Goal: Task Accomplishment & Management: Manage account settings

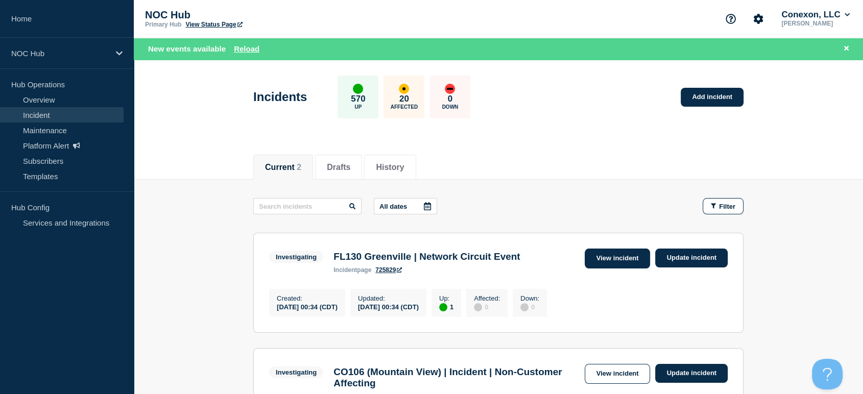
click at [595, 256] on link "View incident" at bounding box center [618, 259] width 66 height 20
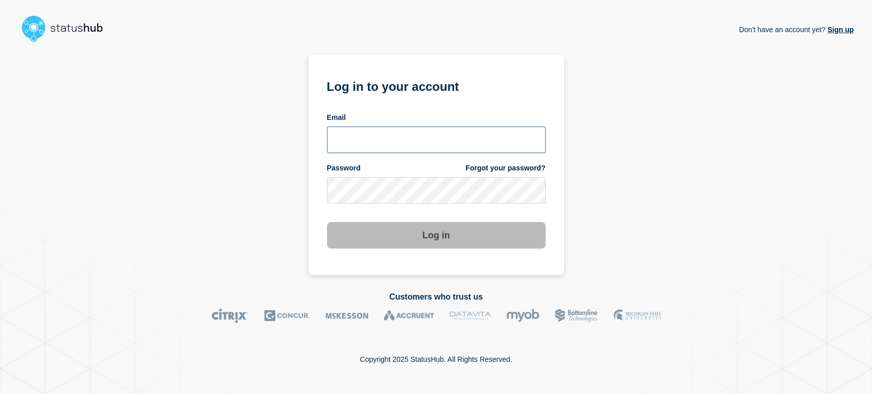
click at [367, 130] on input "email input" at bounding box center [436, 140] width 219 height 27
type input "[PERSON_NAME][EMAIL_ADDRESS][PERSON_NAME][DOMAIN_NAME]"
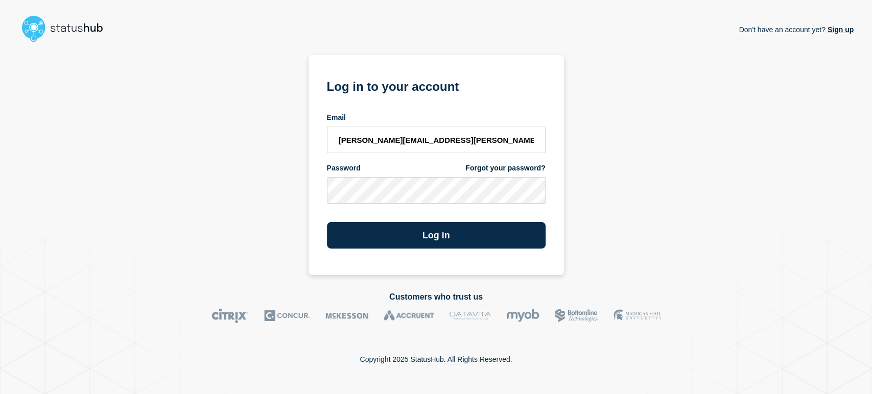
click at [327, 222] on button "Log in" at bounding box center [436, 235] width 219 height 27
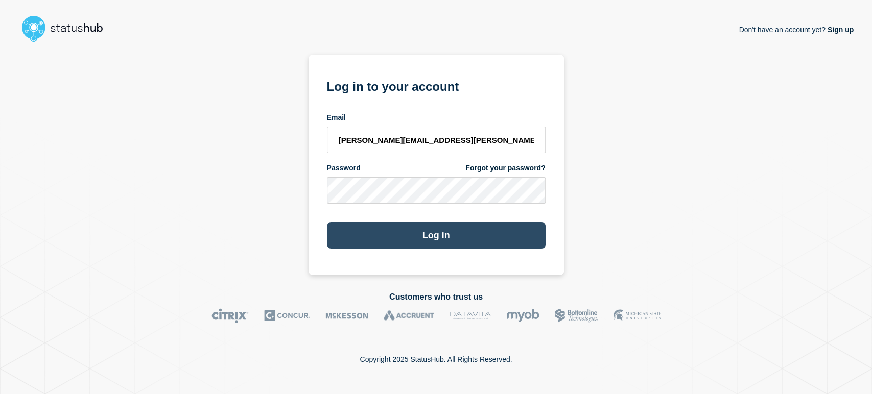
click at [451, 231] on button "Log in" at bounding box center [436, 235] width 219 height 27
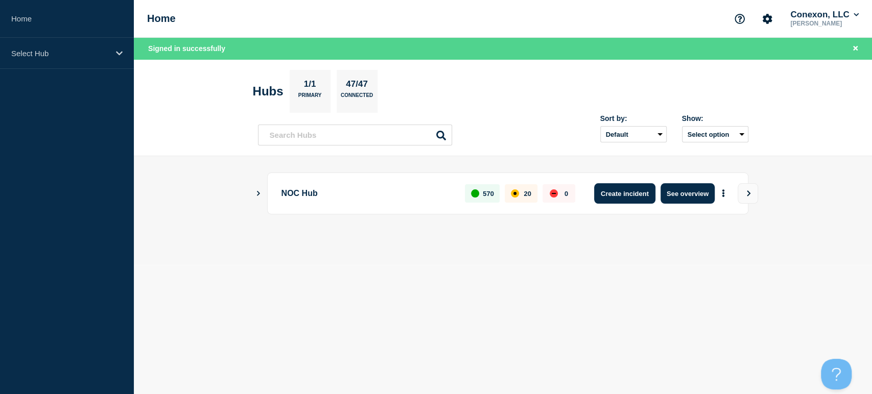
click at [625, 196] on button "Create incident" at bounding box center [624, 193] width 61 height 20
click at [697, 190] on button "See overview" at bounding box center [687, 193] width 54 height 20
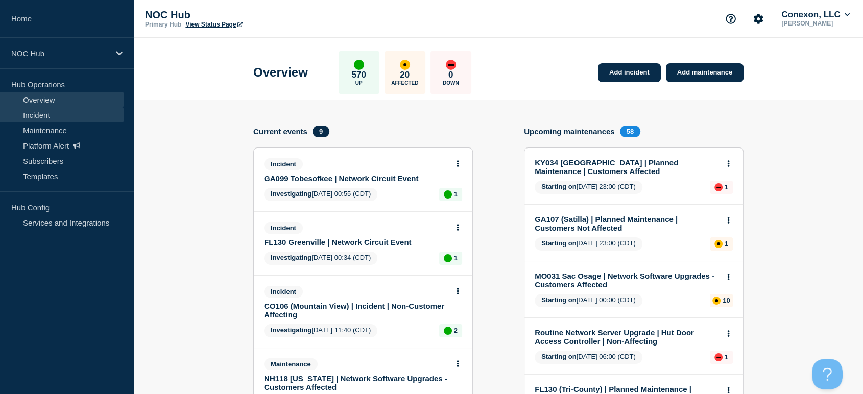
click at [52, 111] on link "Incident" at bounding box center [62, 114] width 124 height 15
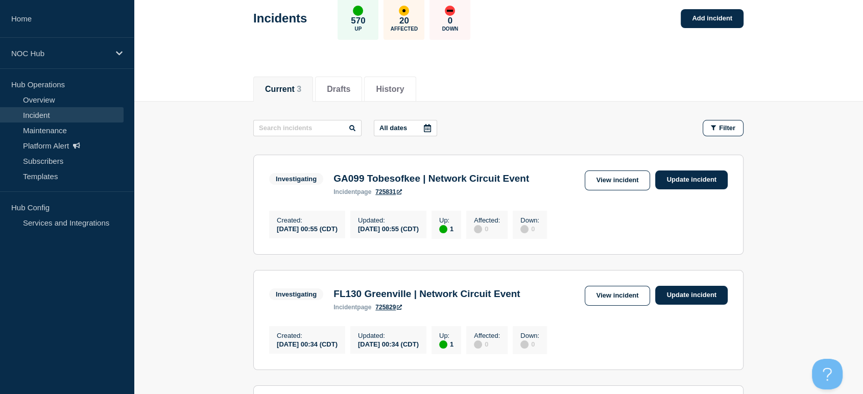
scroll to position [113, 0]
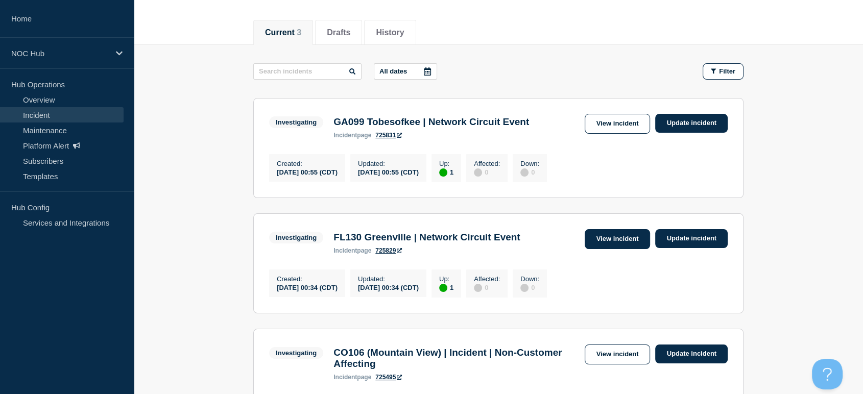
click at [617, 238] on link "View incident" at bounding box center [618, 239] width 66 height 20
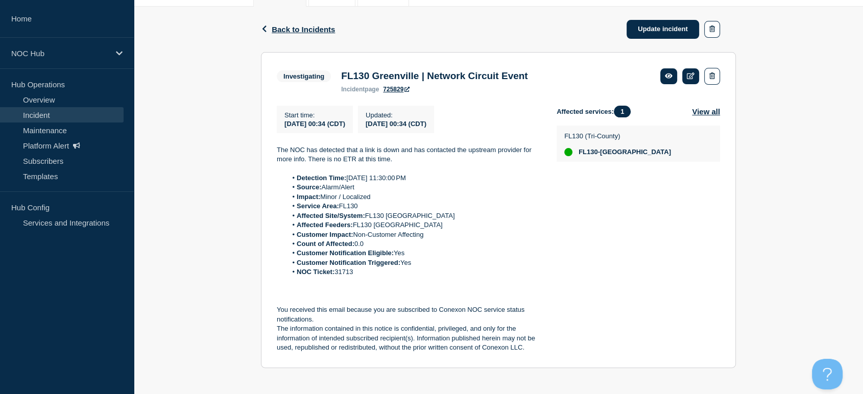
scroll to position [160, 0]
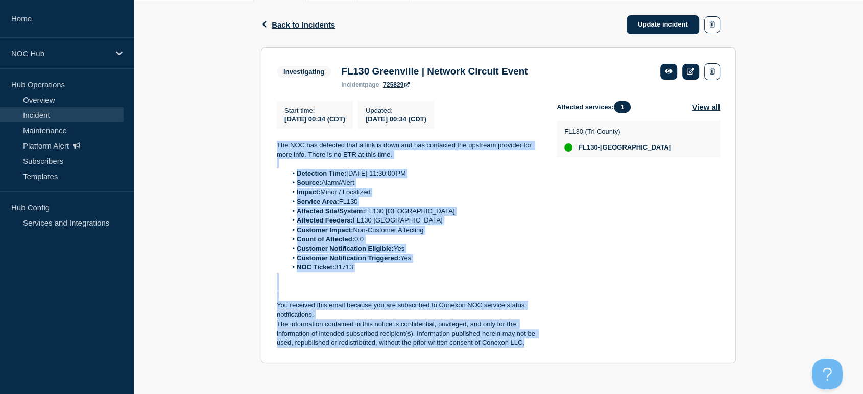
drag, startPoint x: 274, startPoint y: 138, endPoint x: 524, endPoint y: 342, distance: 321.7
click at [524, 342] on section "Investigating FL130 Greenville | Network Circuit Event incident page 725829 Sta…" at bounding box center [498, 206] width 475 height 317
copy div "The NOC has detected that a link is down and has contacted the upstream provide…"
click at [523, 219] on li "Affected Feeders: FL130 Greenville" at bounding box center [414, 220] width 254 height 9
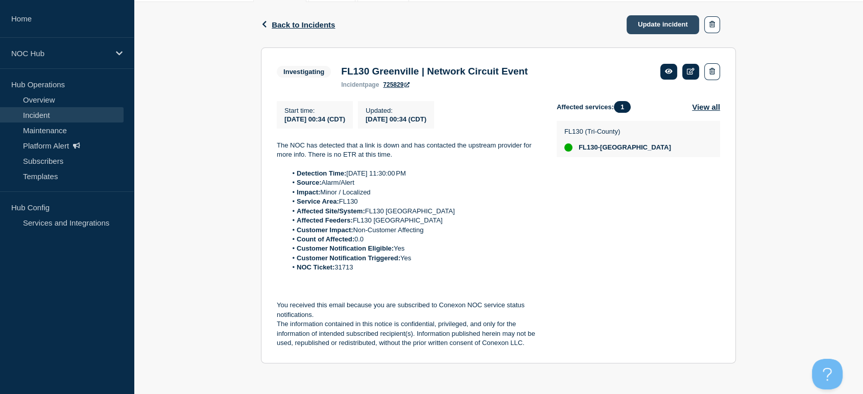
click at [653, 22] on link "Update incident" at bounding box center [663, 24] width 73 height 19
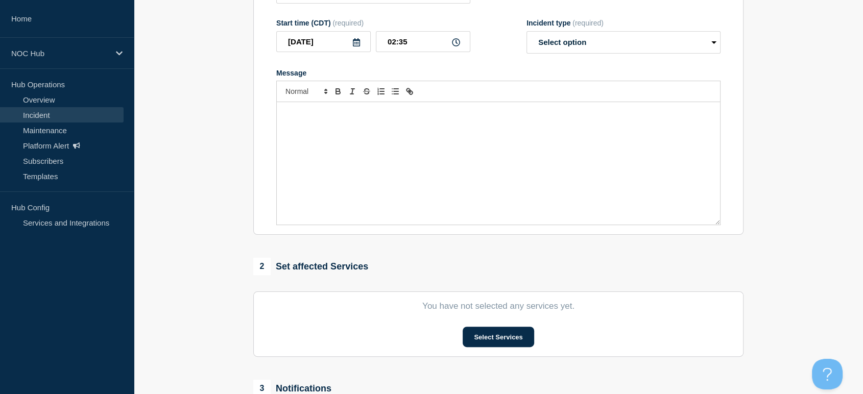
type input "FL130 Greenville | Network Circuit Event"
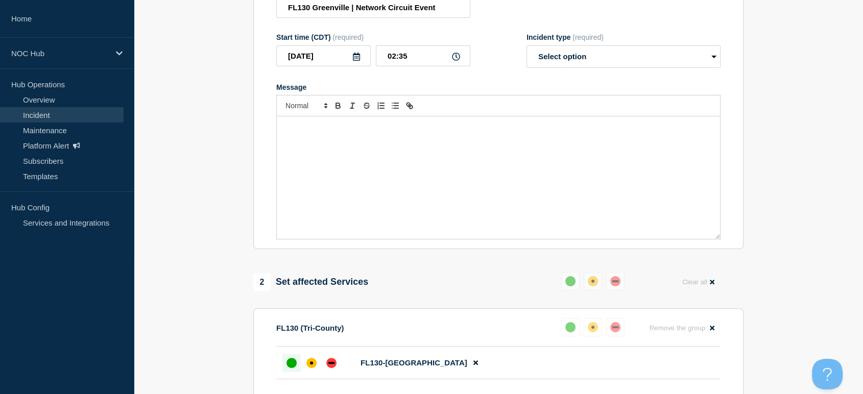
click at [431, 183] on div "Message" at bounding box center [498, 177] width 443 height 123
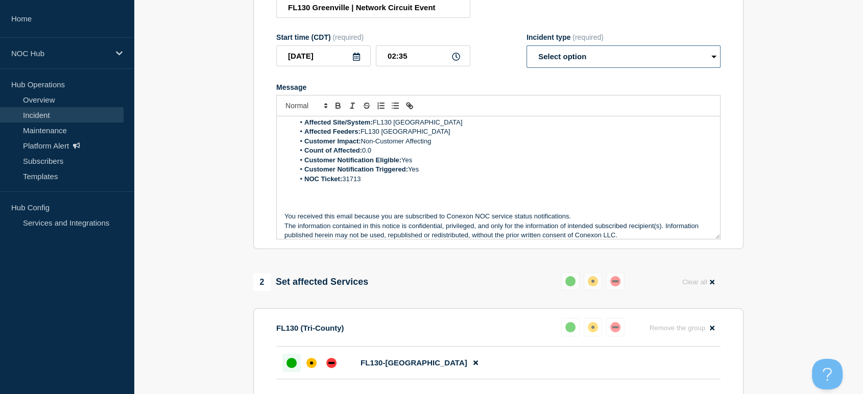
click at [568, 60] on select "Select option Investigating Identified Monitoring Resolved" at bounding box center [624, 56] width 194 height 22
select select "monitoring"
click at [527, 51] on select "Select option Investigating Identified Monitoring Resolved" at bounding box center [624, 56] width 194 height 22
click at [552, 116] on div at bounding box center [498, 105] width 444 height 21
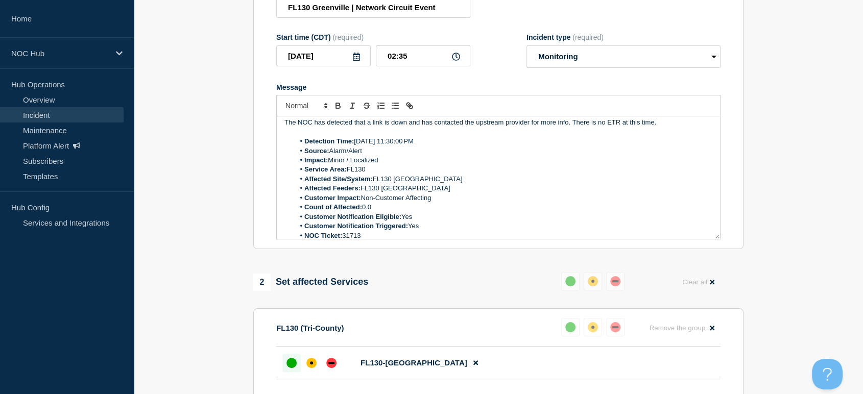
scroll to position [0, 0]
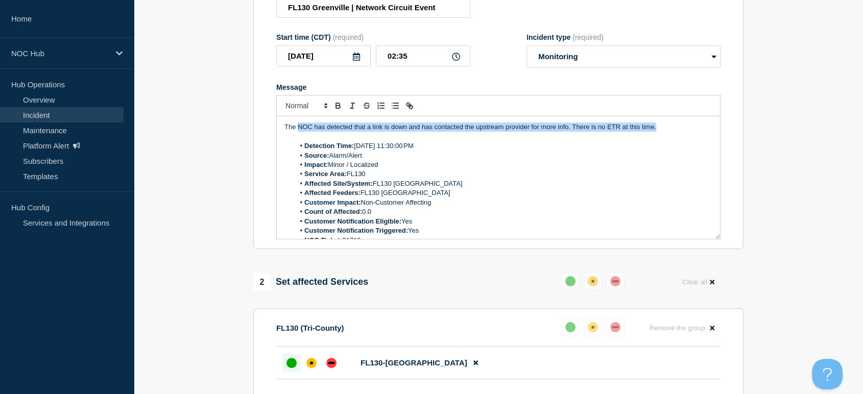
drag, startPoint x: 666, startPoint y: 134, endPoint x: 298, endPoint y: 130, distance: 367.8
click at [298, 130] on p "The NOC has detected that a link is down and has contacted the upstream provide…" at bounding box center [499, 127] width 428 height 9
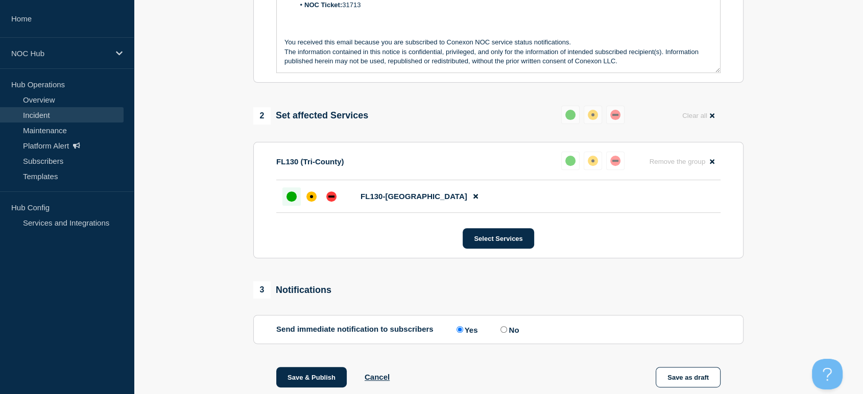
scroll to position [452, 0]
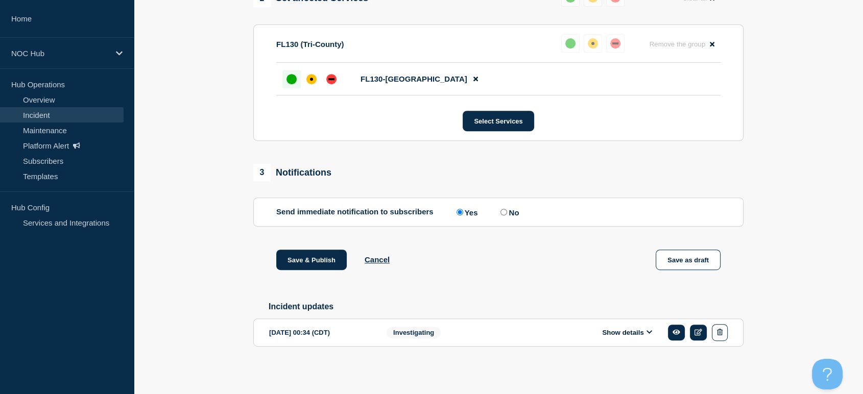
click at [507, 211] on input "No" at bounding box center [504, 212] width 7 height 7
radio input "true"
radio input "false"
click at [326, 254] on button "Save & Publish" at bounding box center [311, 260] width 70 height 20
